Goal: Navigation & Orientation: Find specific page/section

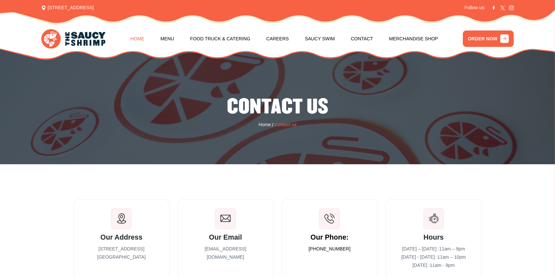
click at [142, 33] on link "Home" at bounding box center [137, 38] width 14 height 25
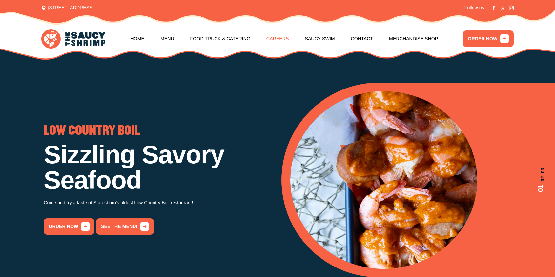
click at [285, 36] on link "Careers" at bounding box center [278, 38] width 23 height 25
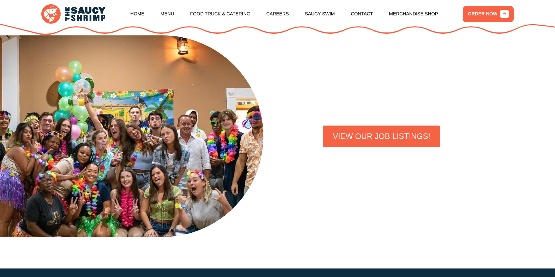
scroll to position [197, 0]
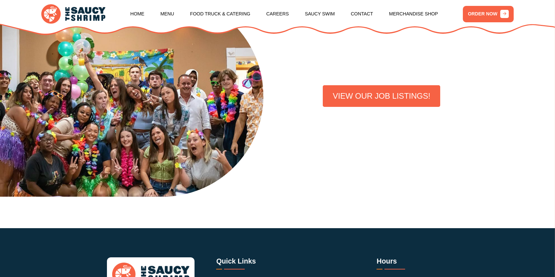
click at [323, 77] on div "VIEW OUR JOB LISTINGS!" at bounding box center [382, 96] width 200 height 48
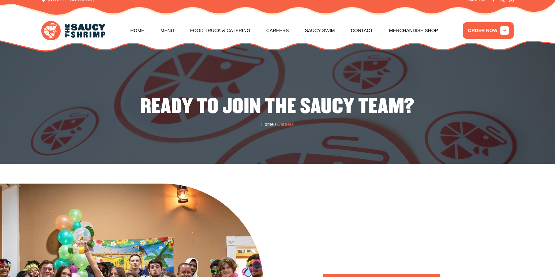
scroll to position [0, 0]
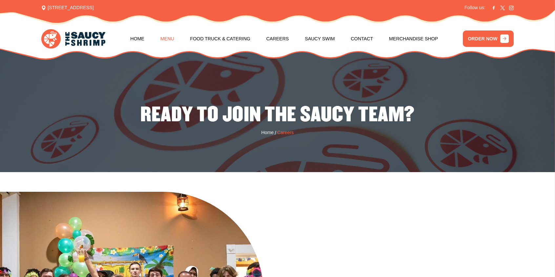
click at [171, 34] on link "Menu" at bounding box center [167, 38] width 14 height 25
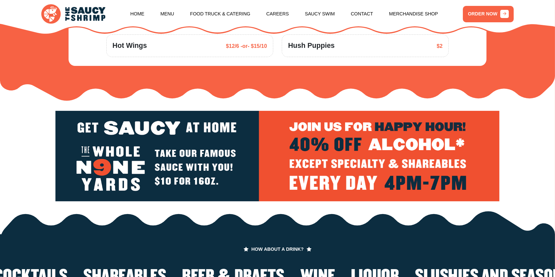
scroll to position [1032, 0]
